Goal: Task Accomplishment & Management: Manage account settings

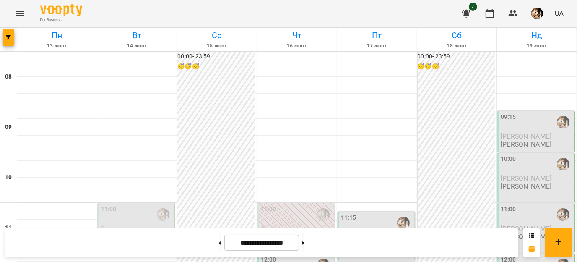
scroll to position [371, 0]
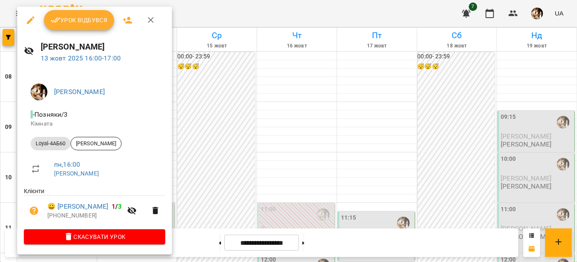
click at [69, 31] on div "Урок відбувся" at bounding box center [94, 20] width 155 height 27
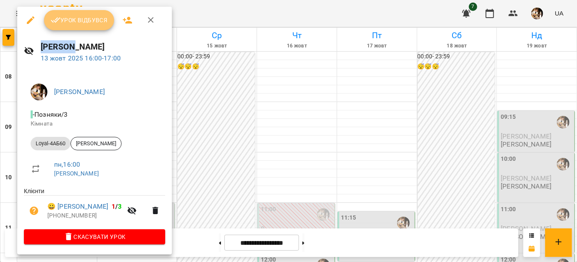
drag, startPoint x: 69, startPoint y: 31, endPoint x: 65, endPoint y: 19, distance: 13.3
click at [65, 19] on span "Урок відбувся" at bounding box center [79, 20] width 57 height 10
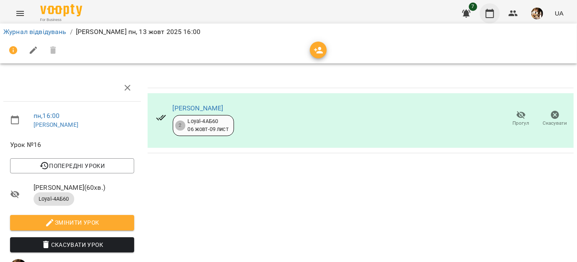
click at [489, 14] on icon "button" at bounding box center [490, 13] width 10 height 10
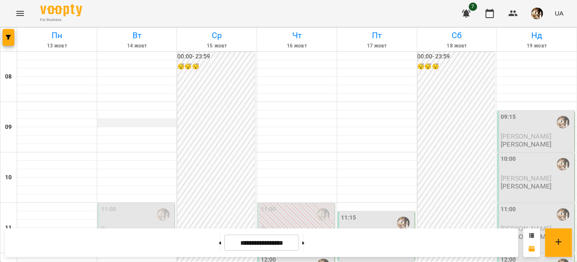
scroll to position [419, 0]
